Goal: Contribute content

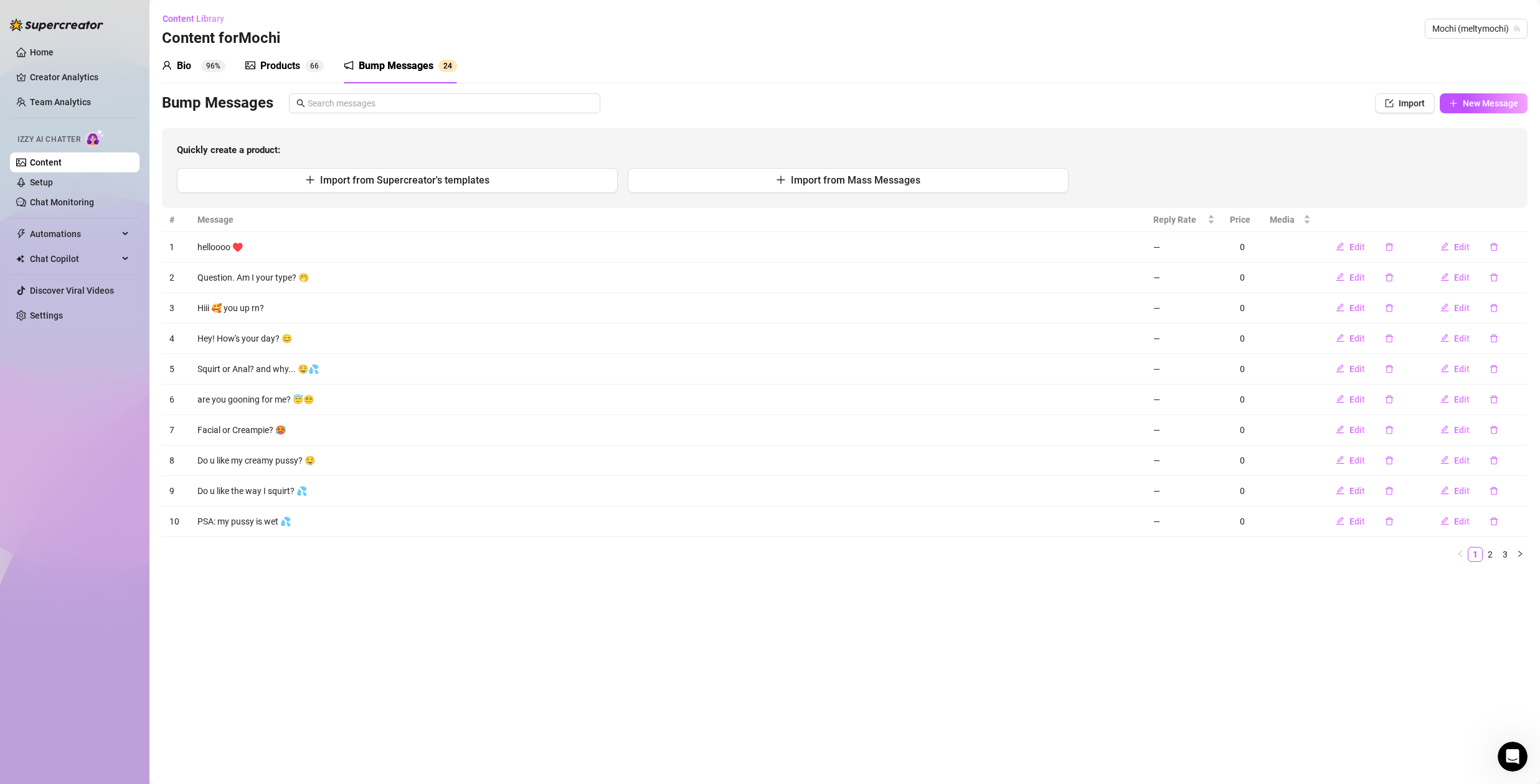
drag, startPoint x: 290, startPoint y: 60, endPoint x: 226, endPoint y: 85, distance: 68.7
click at [290, 60] on div "Products" at bounding box center [279, 66] width 39 height 15
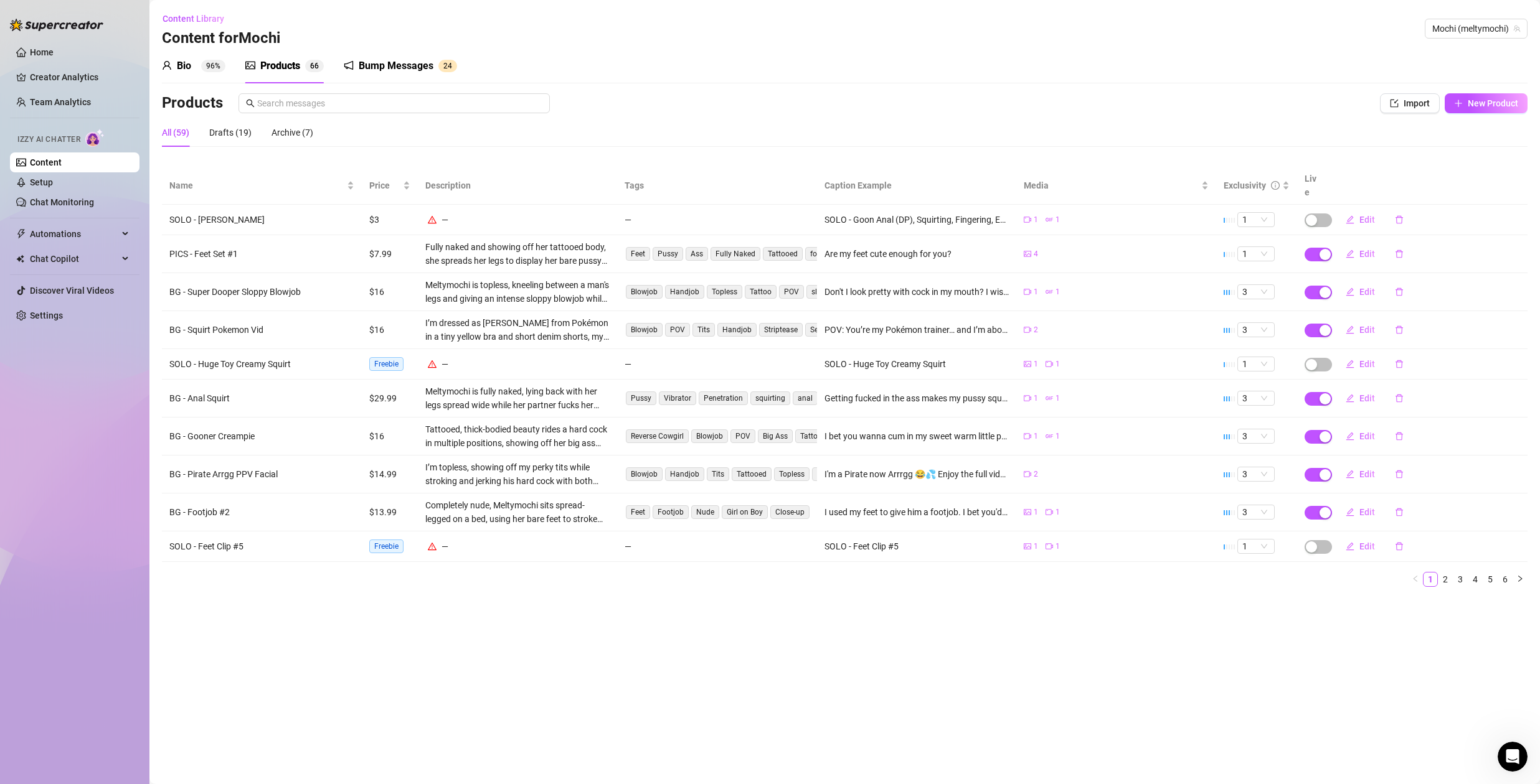
click at [169, 63] on icon "user" at bounding box center [166, 66] width 8 height 9
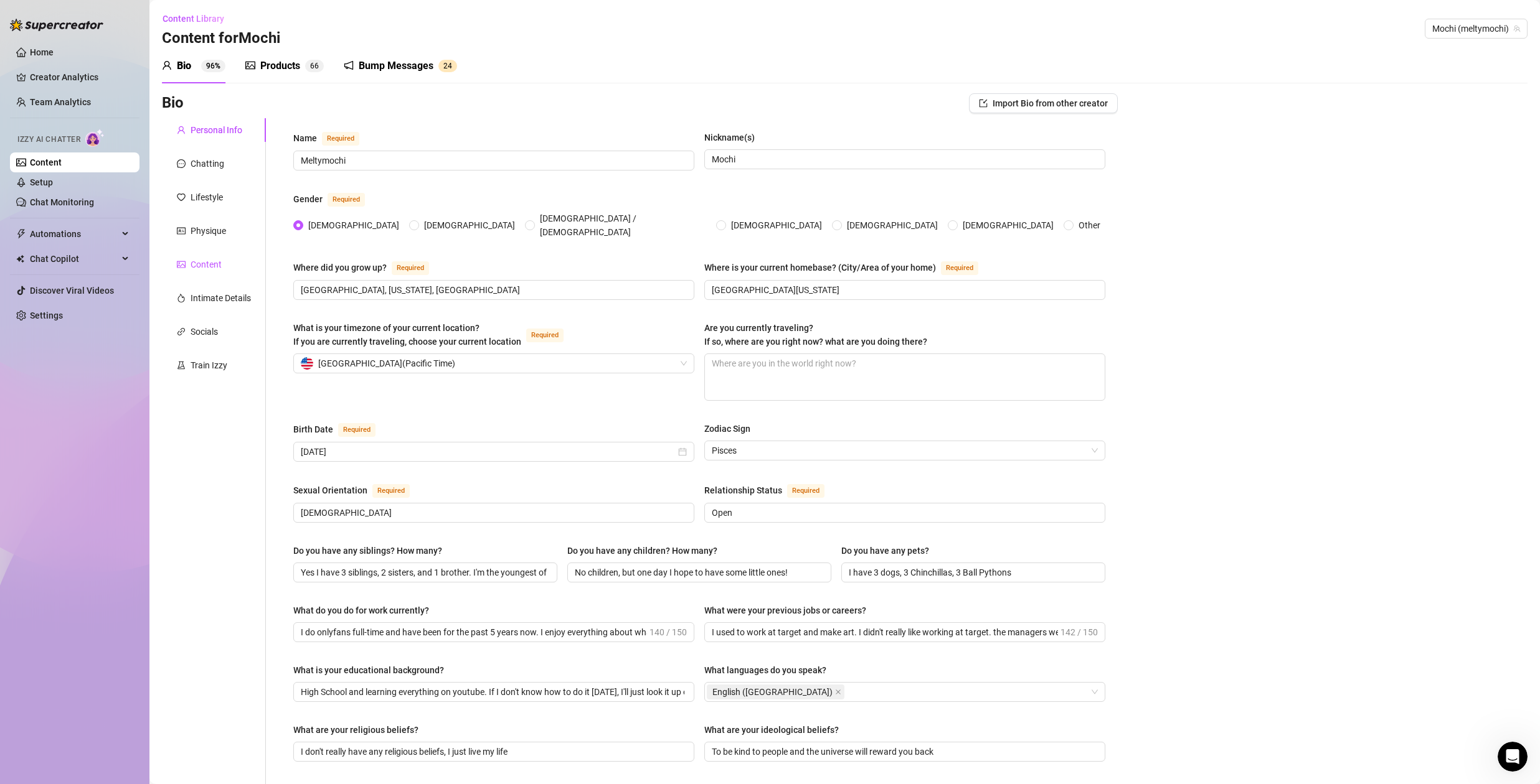
click at [207, 260] on div "Content" at bounding box center [206, 264] width 31 height 14
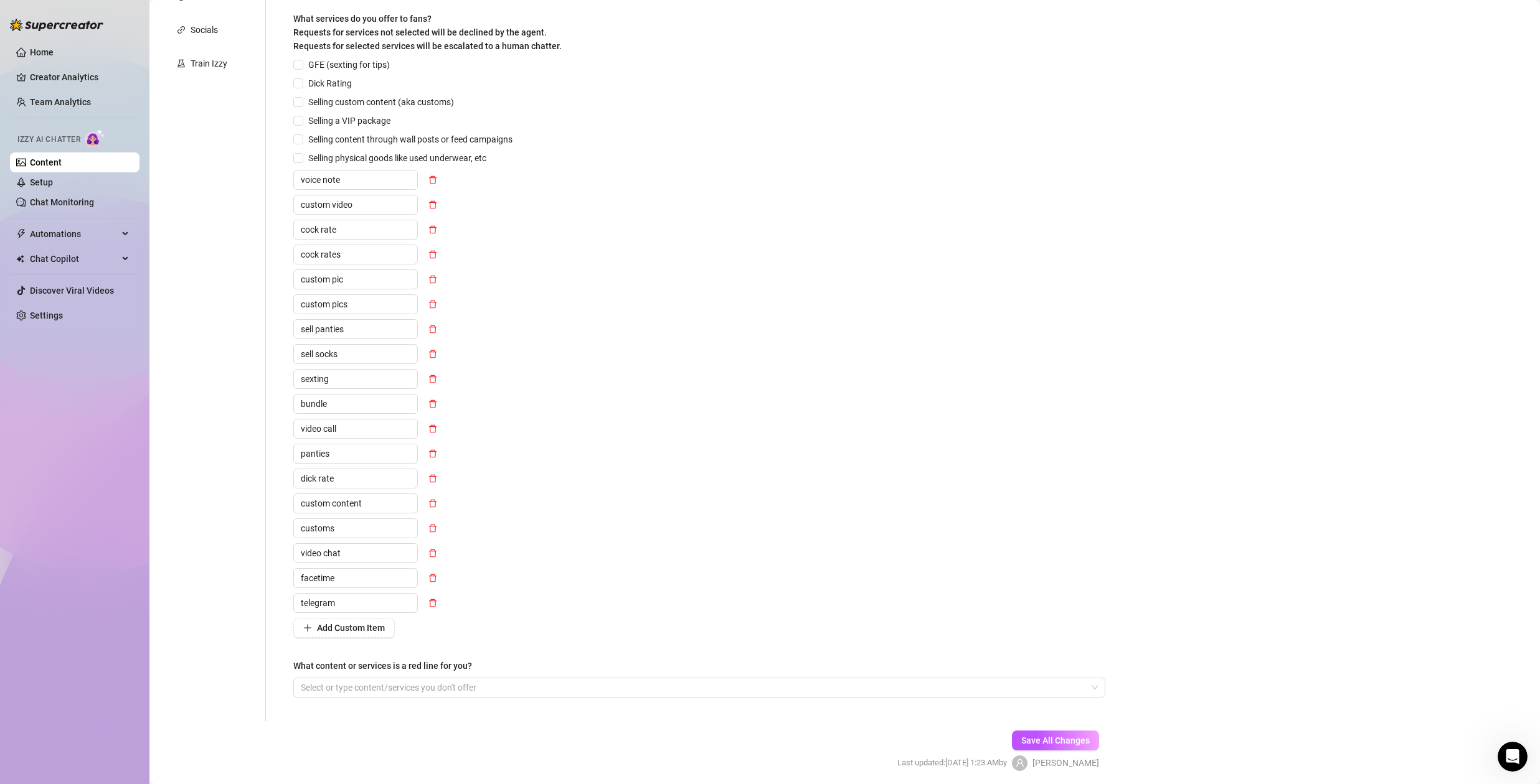
scroll to position [347, 0]
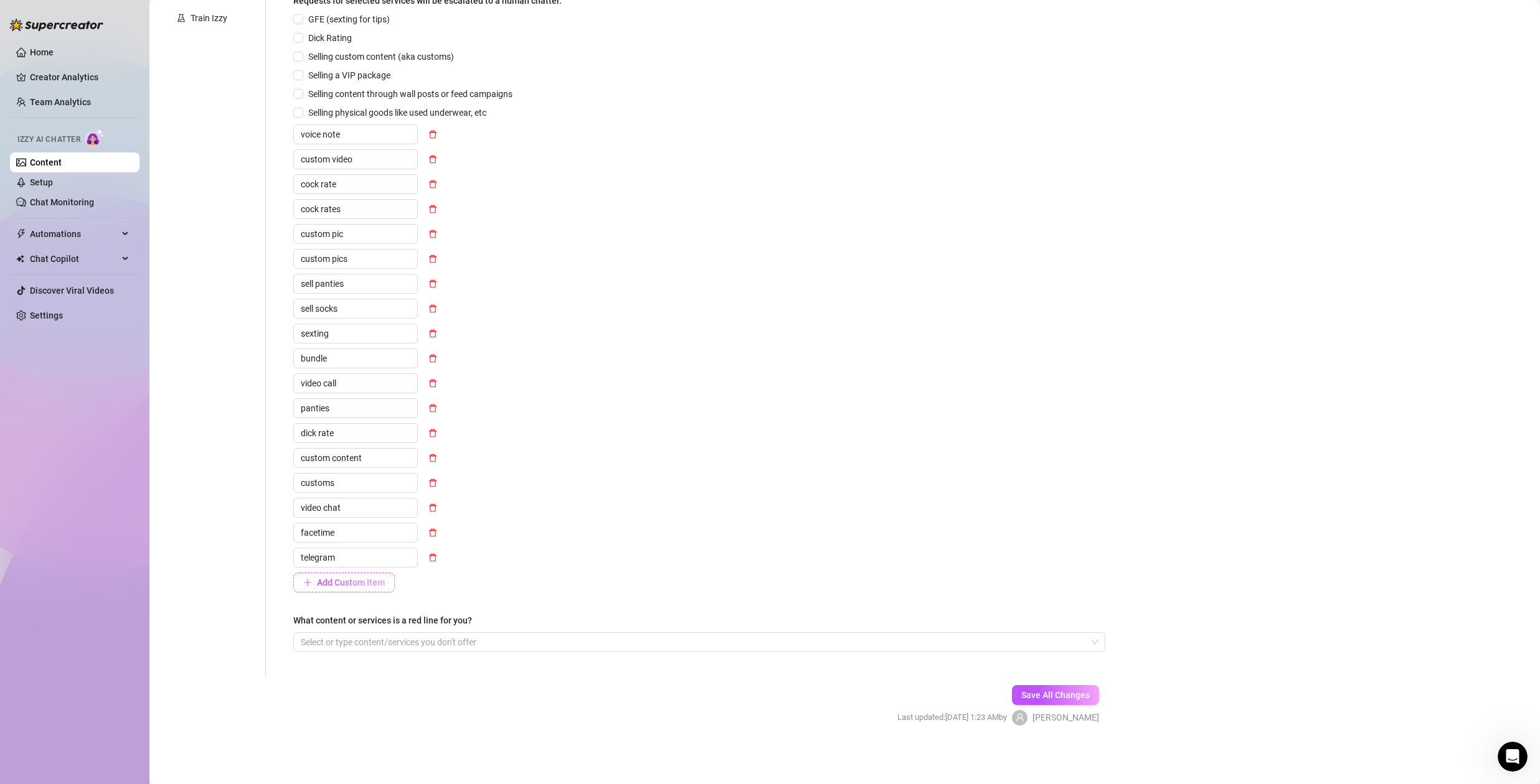
click at [339, 582] on span "Add Custom Item" at bounding box center [351, 583] width 68 height 10
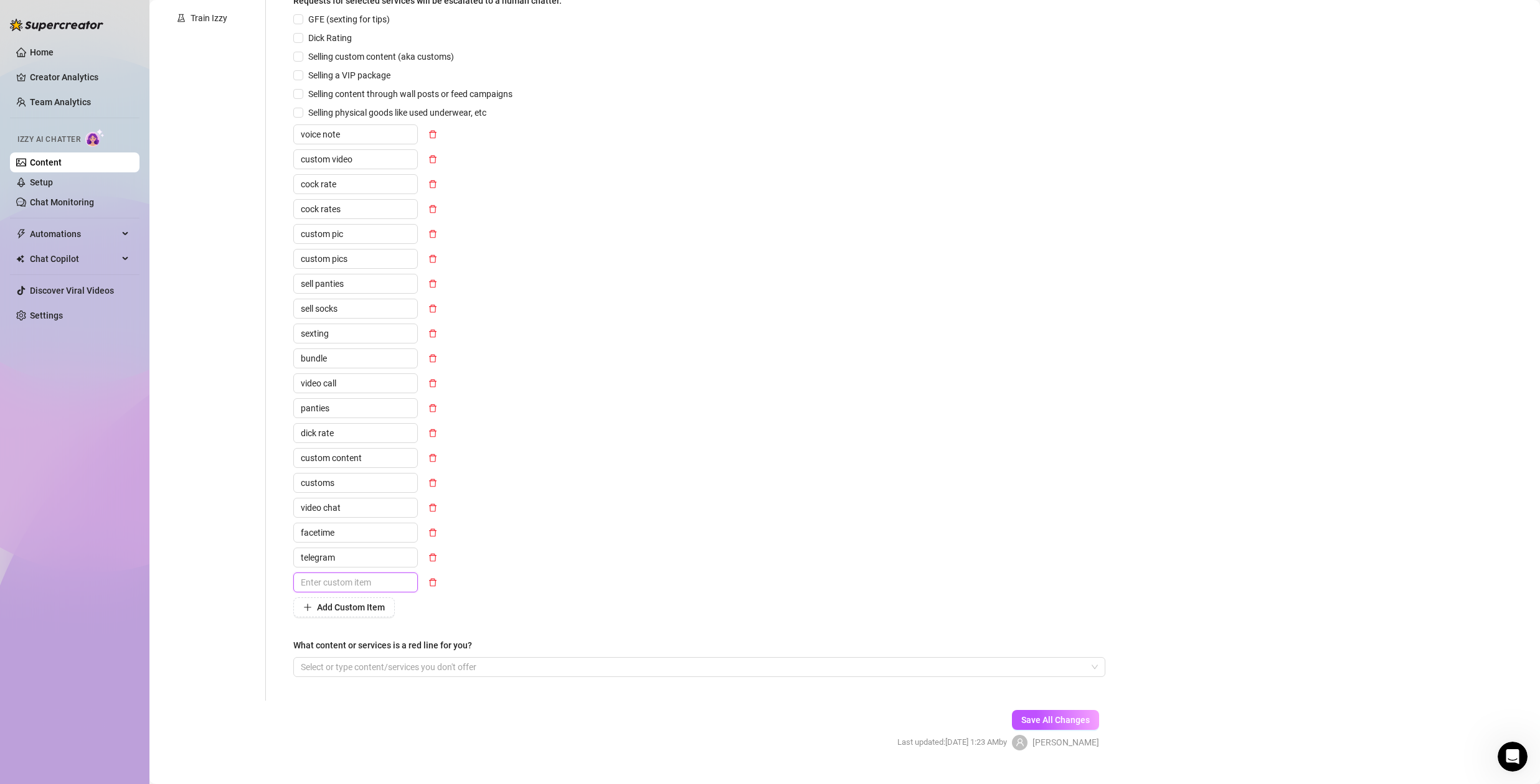
click at [362, 583] on input "text" at bounding box center [355, 583] width 125 height 20
type input "no money"
click at [331, 609] on span "Add Custom Item" at bounding box center [351, 607] width 68 height 10
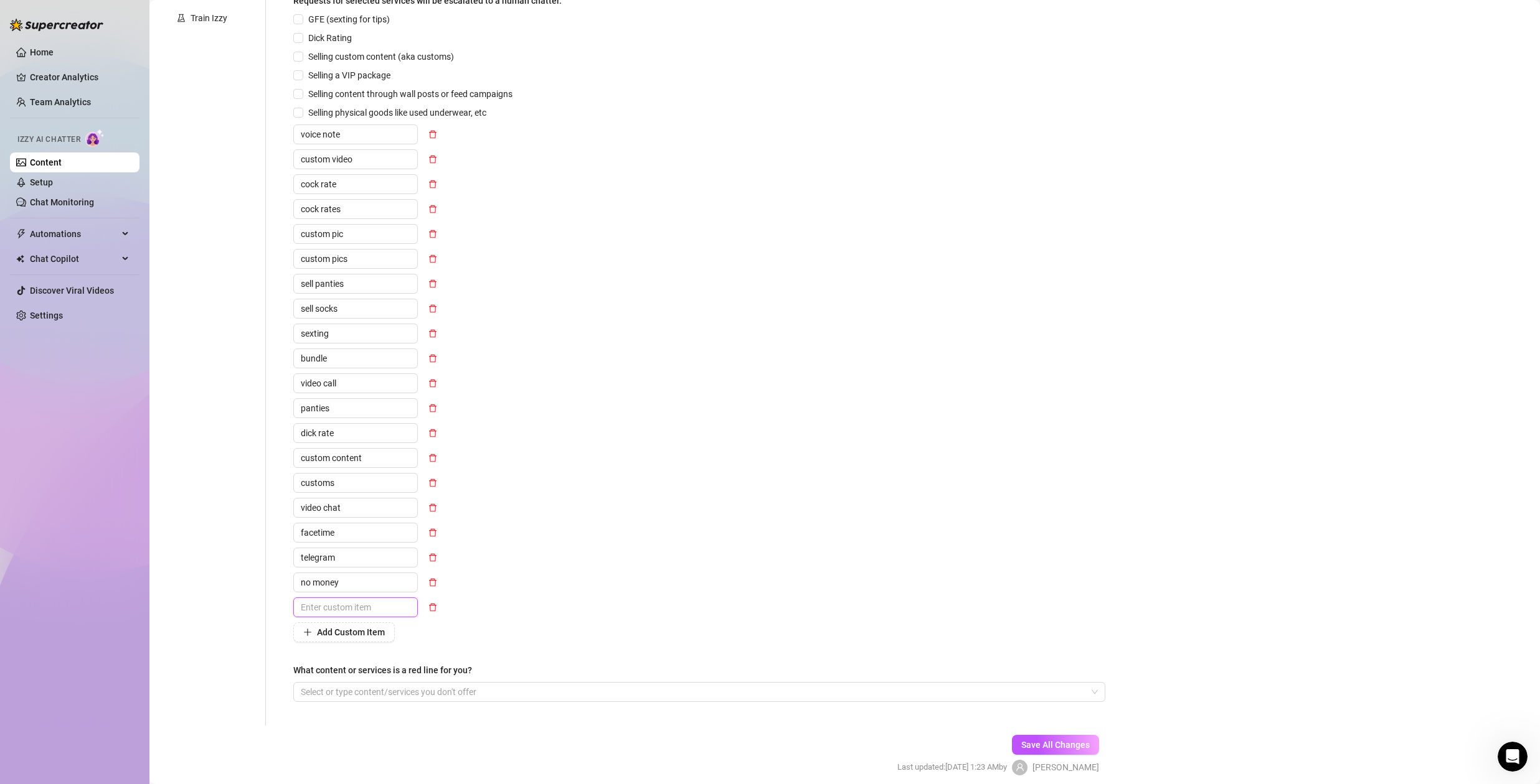
click at [370, 605] on input "text" at bounding box center [355, 607] width 125 height 20
type input "b"
type input "I'm broke rn"
click at [365, 633] on span "Add Custom Item" at bounding box center [351, 632] width 68 height 10
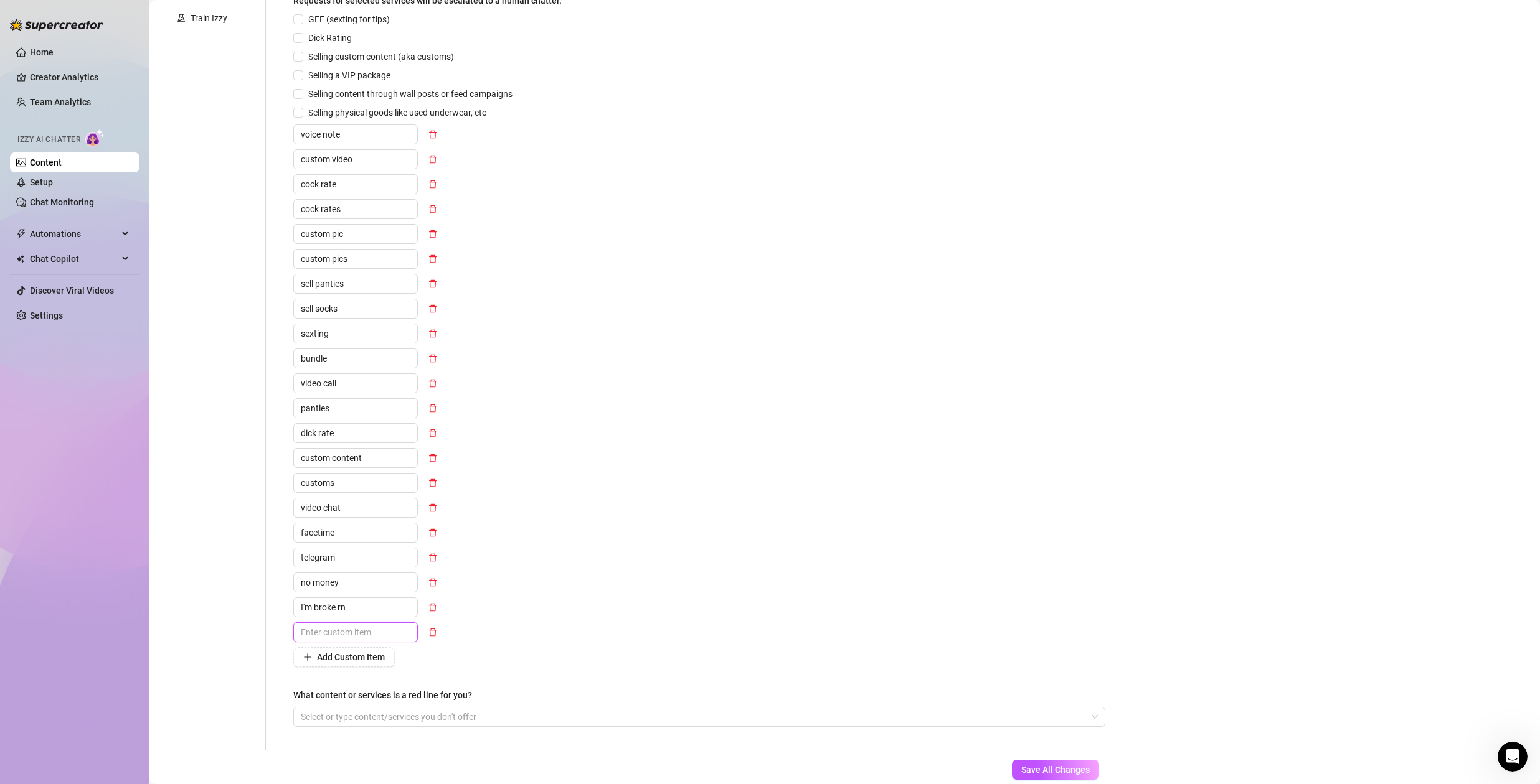
click at [355, 635] on input "text" at bounding box center [355, 633] width 125 height 20
type input "broke"
click at [347, 661] on span "Add Custom Item" at bounding box center [351, 657] width 68 height 10
click at [330, 661] on input "text" at bounding box center [355, 658] width 125 height 20
click at [433, 653] on icon "delete" at bounding box center [433, 658] width 9 height 9
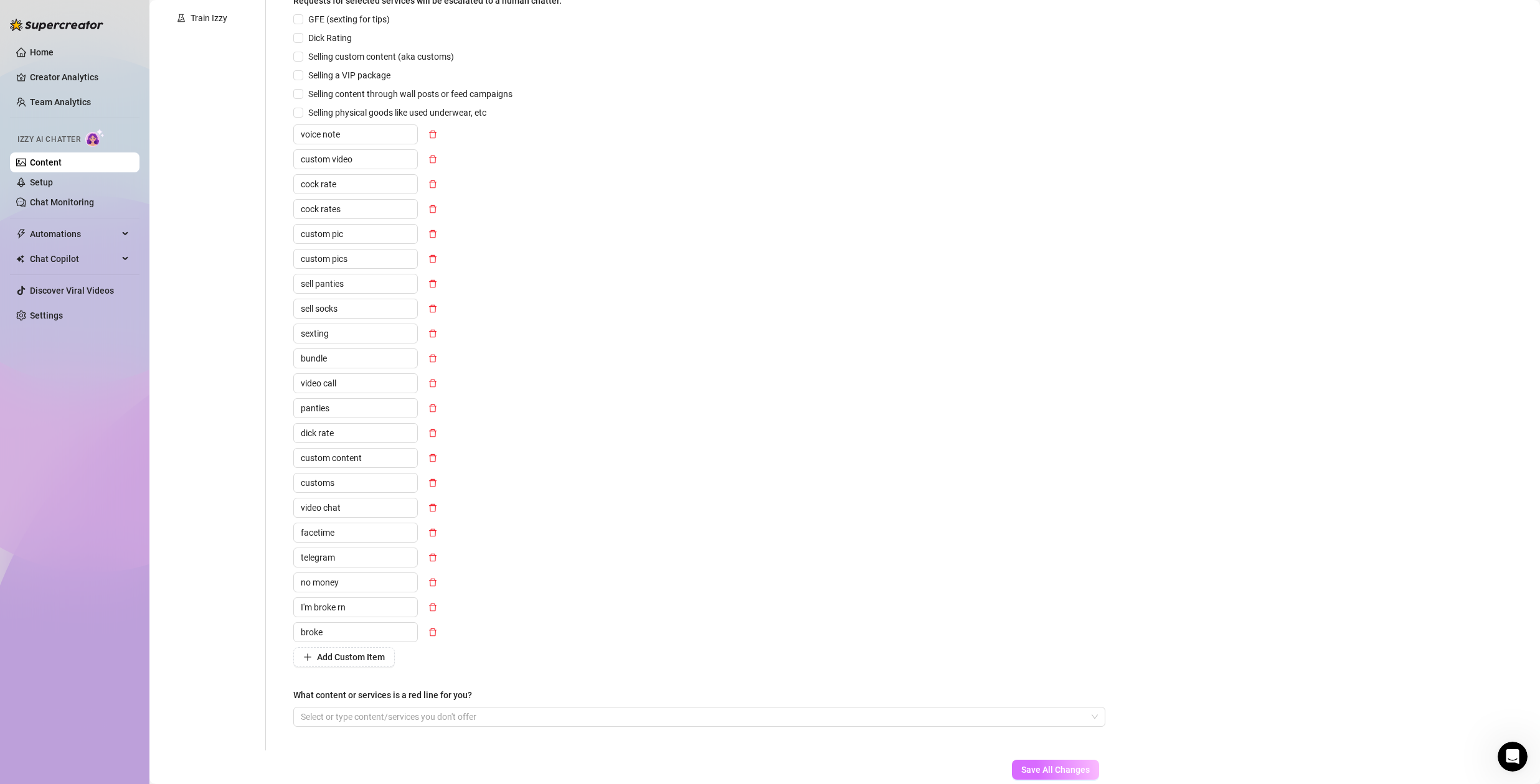
click at [1055, 766] on span "Save All Changes" at bounding box center [1055, 769] width 69 height 10
